Goal: Find contact information: Find contact information

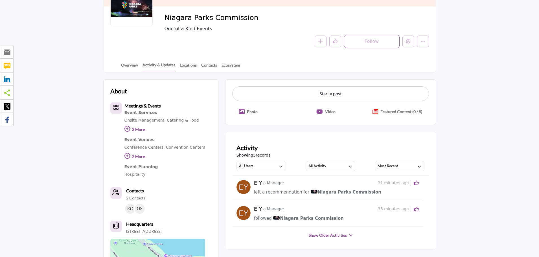
scroll to position [113, 0]
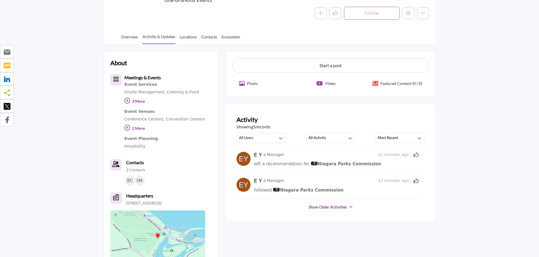
click at [343, 163] on span "Niagara Parks Commission" at bounding box center [346, 163] width 71 height 5
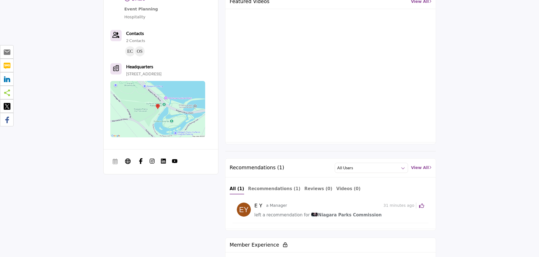
scroll to position [282, 0]
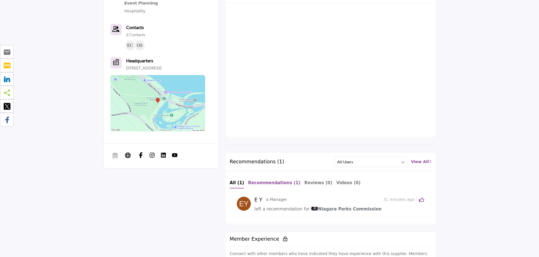
click at [279, 180] on b "Recommendations (1)" at bounding box center [274, 182] width 52 height 5
click at [418, 159] on link "View All" at bounding box center [421, 162] width 20 height 6
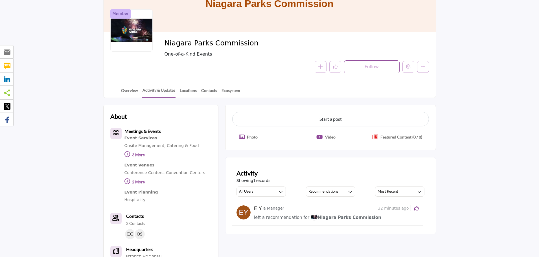
scroll to position [56, 0]
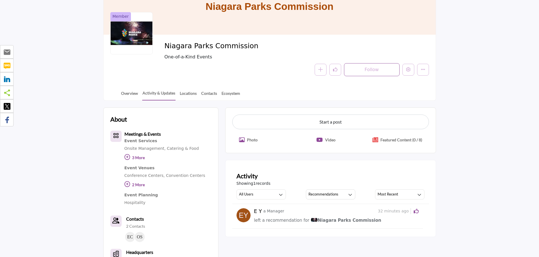
click at [273, 221] on span "left a recommendation for" at bounding box center [281, 220] width 55 height 5
click at [269, 211] on p "a Manager" at bounding box center [273, 211] width 21 height 6
click at [256, 211] on h5 "E Y" at bounding box center [258, 211] width 8 height 6
click at [244, 214] on img at bounding box center [243, 215] width 14 height 14
drag, startPoint x: 263, startPoint y: 210, endPoint x: 344, endPoint y: 218, distance: 81.6
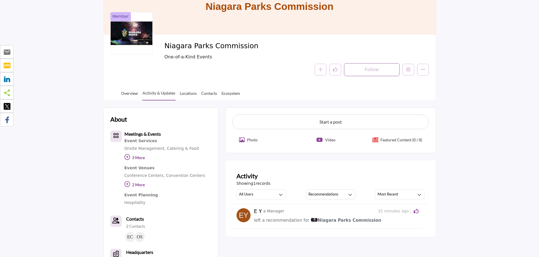
click at [263, 210] on p "a Manager" at bounding box center [273, 211] width 21 height 6
click at [383, 212] on span "32 minutes ago" at bounding box center [394, 211] width 33 height 6
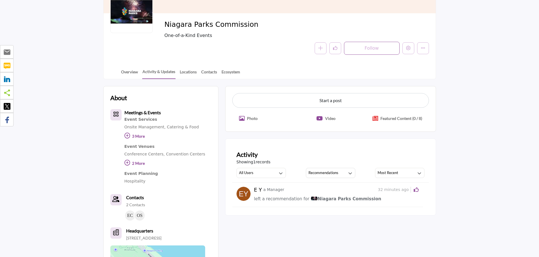
scroll to position [85, 0]
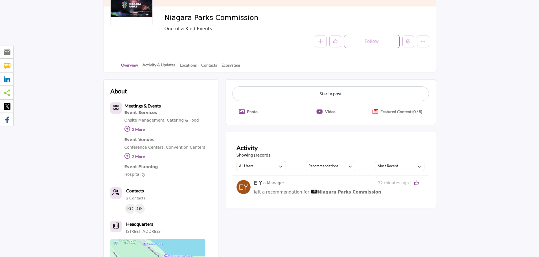
click at [131, 63] on link "Overview" at bounding box center [129, 67] width 17 height 10
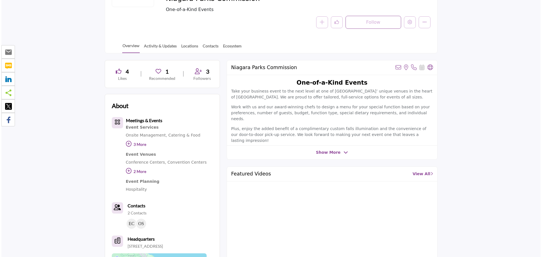
scroll to position [113, 0]
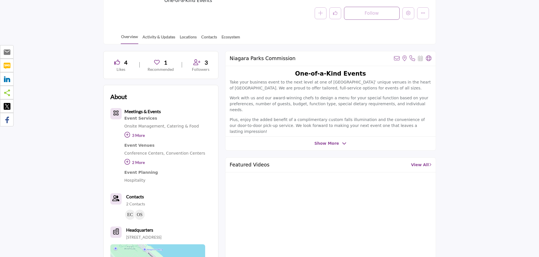
click at [127, 63] on span "4" at bounding box center [125, 62] width 3 height 8
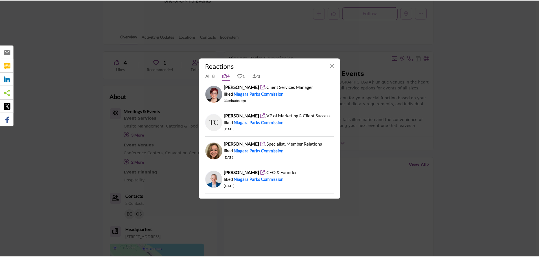
scroll to position [0, 0]
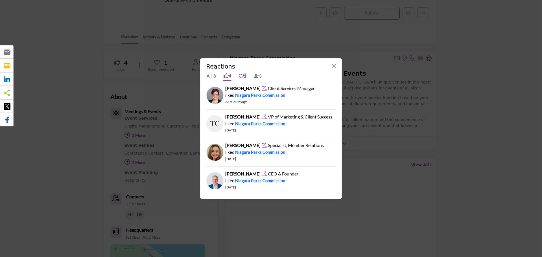
click at [245, 75] on link "1" at bounding box center [242, 75] width 8 height 9
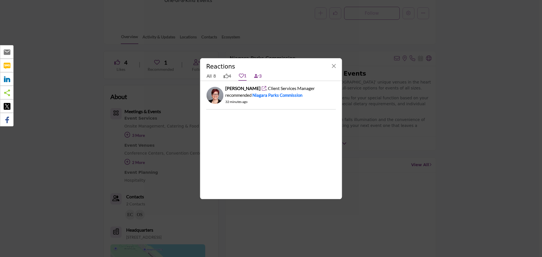
click at [259, 75] on icon at bounding box center [256, 75] width 5 height 5
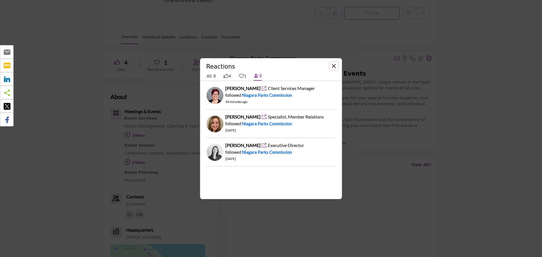
click at [332, 67] on button "Close" at bounding box center [334, 66] width 8 height 8
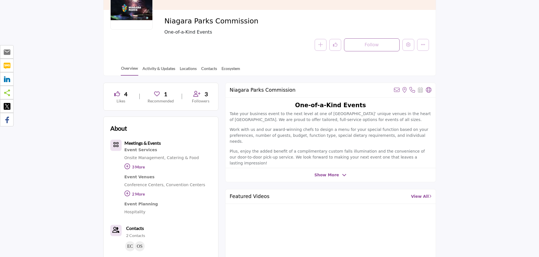
scroll to position [85, 0]
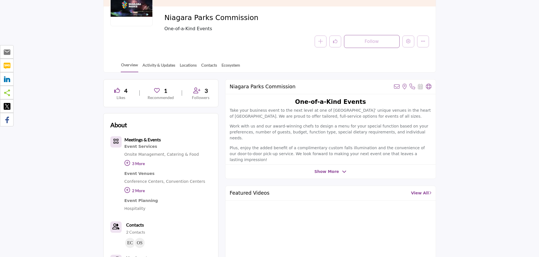
click at [342, 169] on icon at bounding box center [344, 171] width 5 height 5
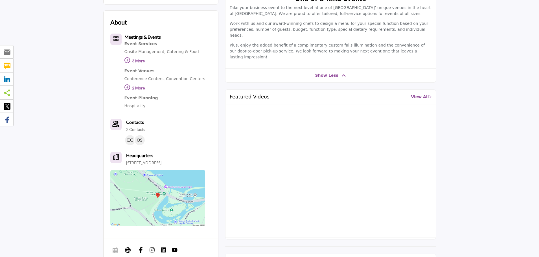
scroll to position [197, 0]
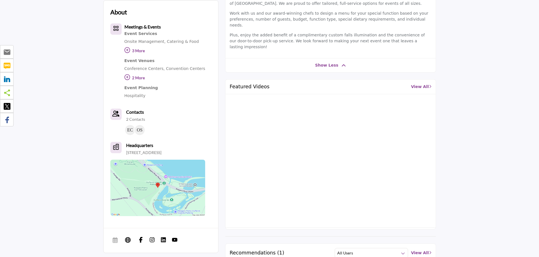
click at [135, 113] on b "Contacts" at bounding box center [135, 111] width 18 height 5
